Goal: Information Seeking & Learning: Learn about a topic

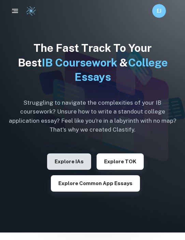
click at [60, 157] on button "Explore IAs" at bounding box center [69, 161] width 44 height 16
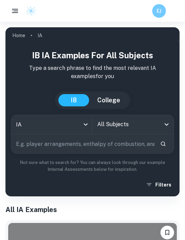
click at [61, 142] on input "text" at bounding box center [82, 143] width 143 height 19
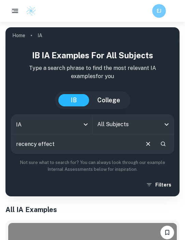
type input "recency effect"
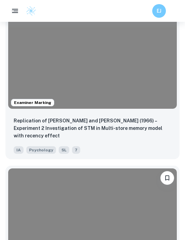
scroll to position [1884, 0]
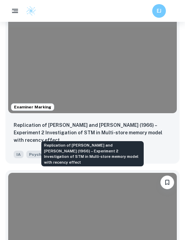
click at [65, 129] on p "Replication of [PERSON_NAME] and [PERSON_NAME] (1966) – Experiment 2 Investigat…" at bounding box center [92, 132] width 157 height 22
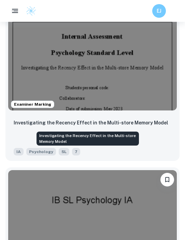
scroll to position [1587, 0]
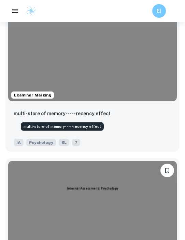
click at [50, 112] on p "multi-store of memory-----recency effect" at bounding box center [62, 113] width 97 height 7
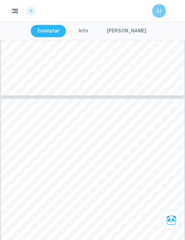
scroll to position [1201, 0]
